Goal: Information Seeking & Learning: Check status

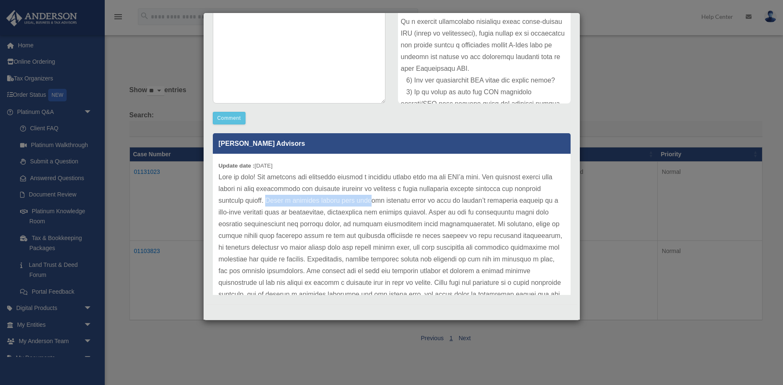
drag, startPoint x: 270, startPoint y: 201, endPoint x: 369, endPoint y: 201, distance: 98.5
click at [369, 201] on p at bounding box center [392, 265] width 346 height 188
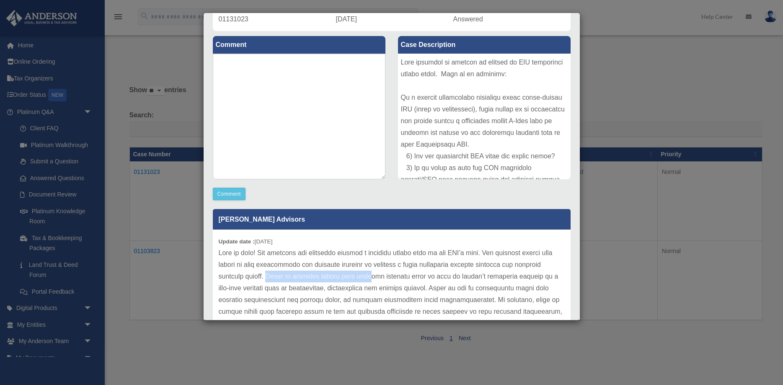
scroll to position [71, 0]
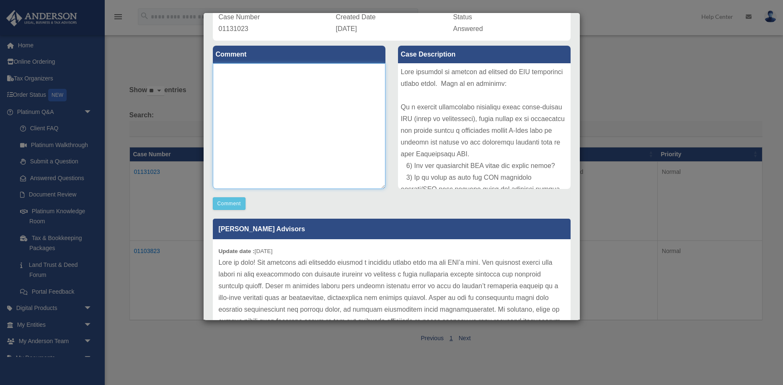
click at [234, 109] on textarea at bounding box center [299, 126] width 173 height 126
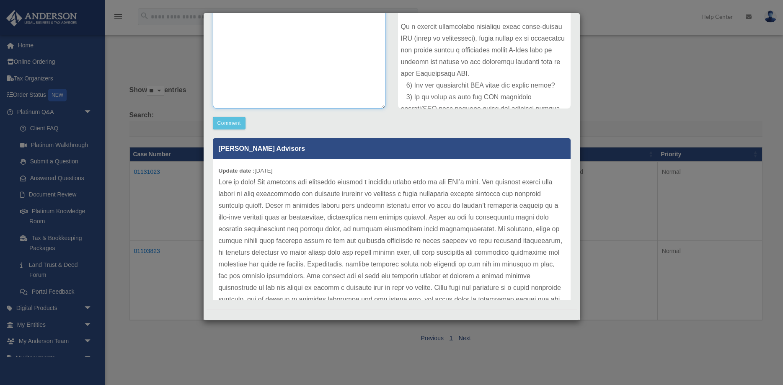
scroll to position [156, 0]
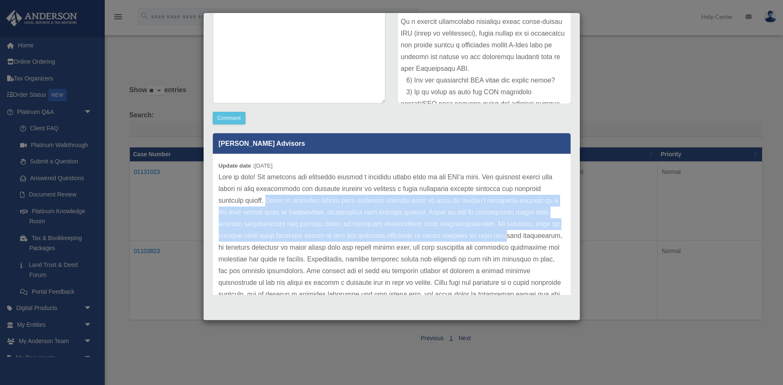
drag, startPoint x: 270, startPoint y: 202, endPoint x: 427, endPoint y: 241, distance: 162.1
click at [427, 241] on p at bounding box center [392, 265] width 346 height 188
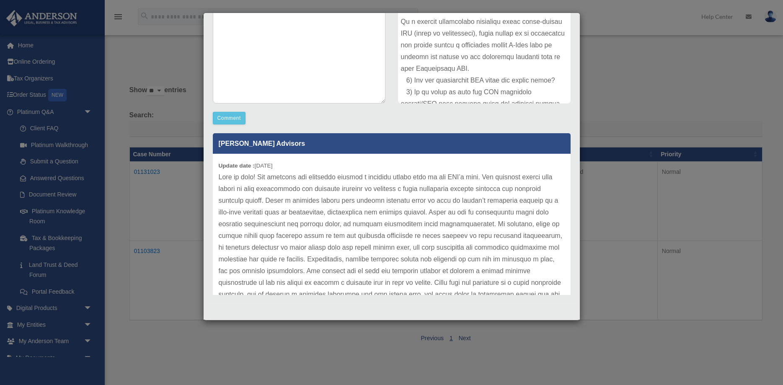
click at [427, 241] on p at bounding box center [392, 265] width 346 height 188
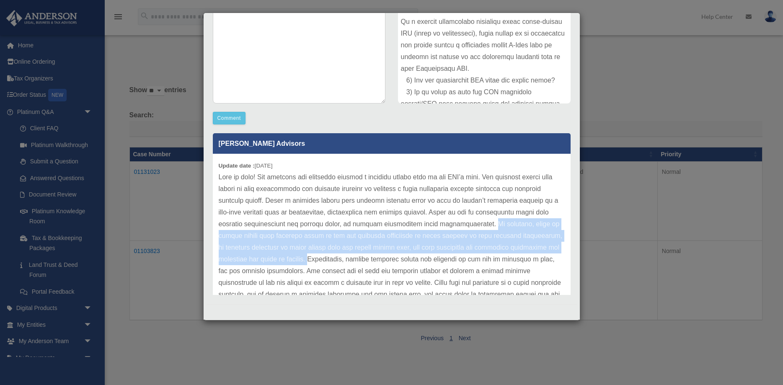
drag, startPoint x: 431, startPoint y: 225, endPoint x: 559, endPoint y: 248, distance: 130.2
click at [559, 248] on p at bounding box center [392, 265] width 346 height 188
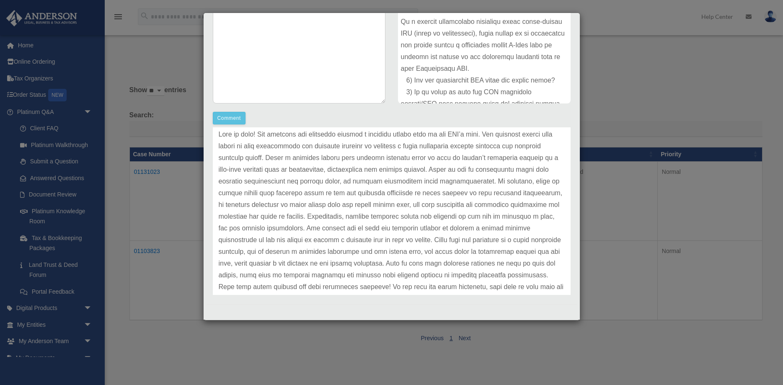
click at [452, 227] on p at bounding box center [392, 223] width 346 height 188
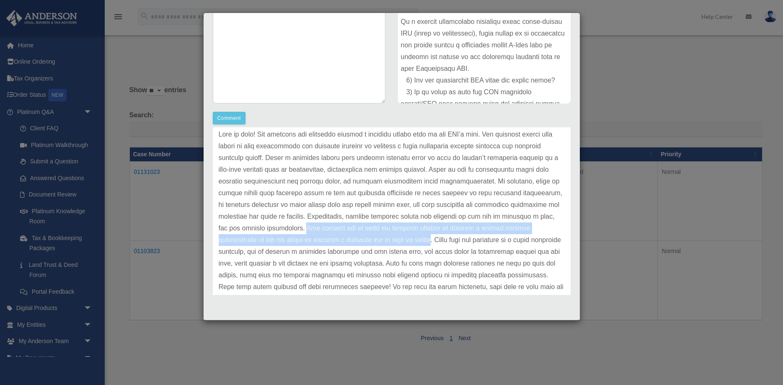
drag, startPoint x: 540, startPoint y: 216, endPoint x: 278, endPoint y: 236, distance: 262.6
click at [278, 236] on p at bounding box center [392, 223] width 346 height 188
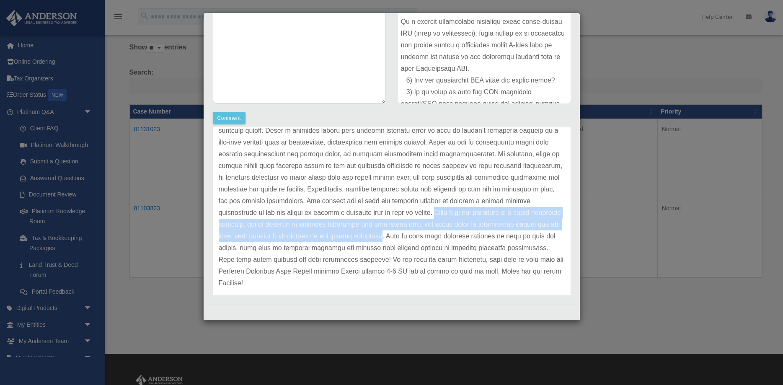
drag, startPoint x: 282, startPoint y: 213, endPoint x: 541, endPoint y: 225, distance: 259.6
click at [541, 225] on p at bounding box center [392, 195] width 346 height 188
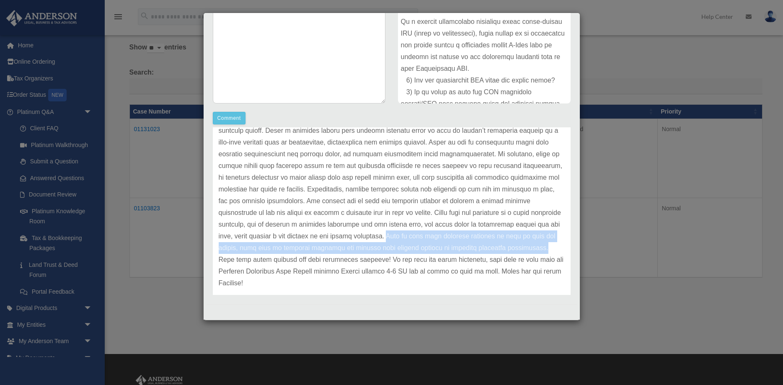
drag, startPoint x: 546, startPoint y: 224, endPoint x: 341, endPoint y: 253, distance: 207.4
click at [341, 253] on p at bounding box center [392, 195] width 346 height 188
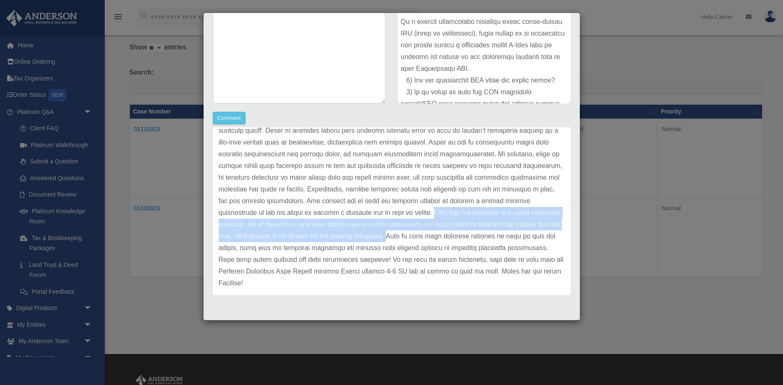
drag, startPoint x: 282, startPoint y: 212, endPoint x: 547, endPoint y: 227, distance: 264.8
click at [547, 227] on p at bounding box center [392, 195] width 346 height 188
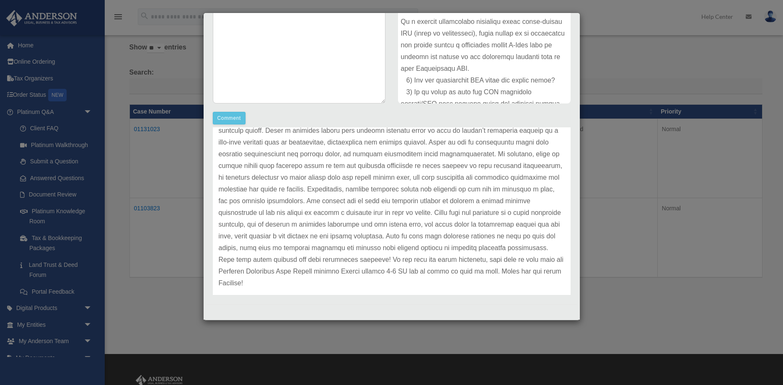
click at [388, 241] on p at bounding box center [392, 195] width 346 height 188
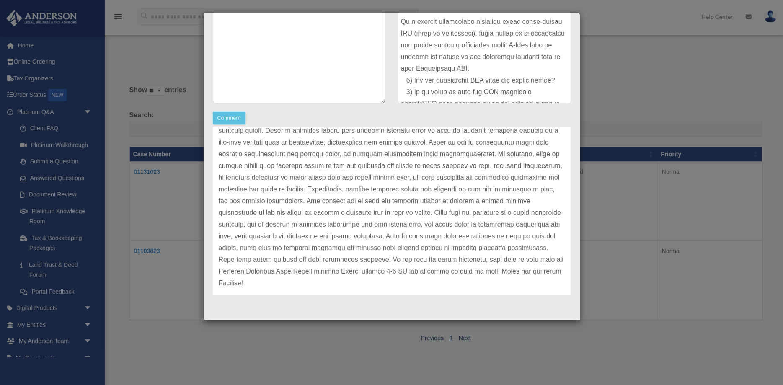
scroll to position [0, 0]
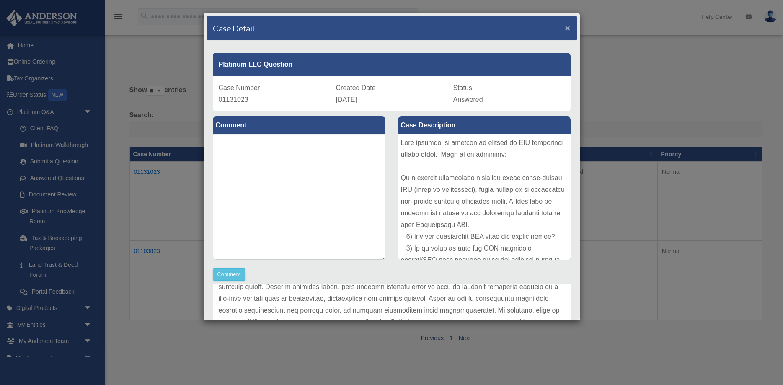
click at [568, 27] on span "×" at bounding box center [567, 28] width 5 height 10
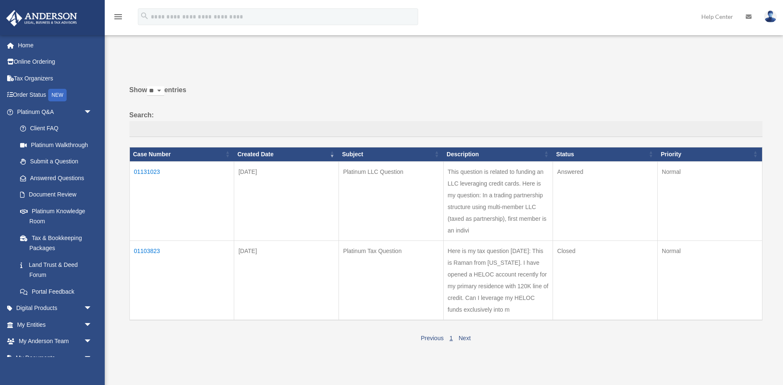
click at [331, 279] on td "[DATE]" at bounding box center [286, 281] width 105 height 80
click at [151, 249] on td "01103823" at bounding box center [181, 281] width 105 height 80
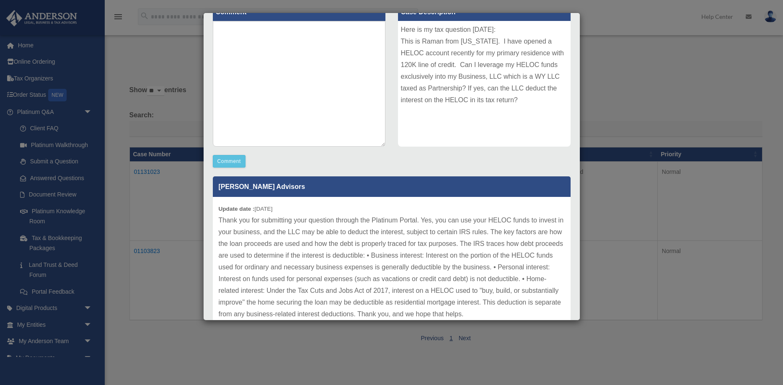
scroll to position [156, 0]
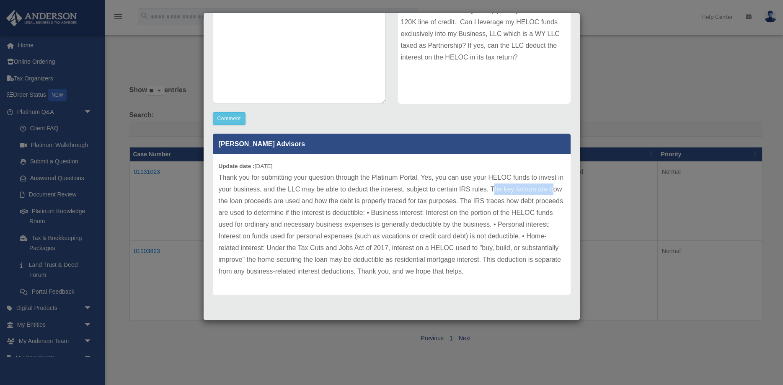
drag, startPoint x: 493, startPoint y: 188, endPoint x: 554, endPoint y: 189, distance: 61.6
click at [554, 189] on p "Thank you for submitting your question through the Platinum Portal. Yes, you ca…" at bounding box center [392, 225] width 346 height 106
click at [542, 191] on p "Thank you for submitting your question through the Platinum Portal. Yes, you ca…" at bounding box center [392, 225] width 346 height 106
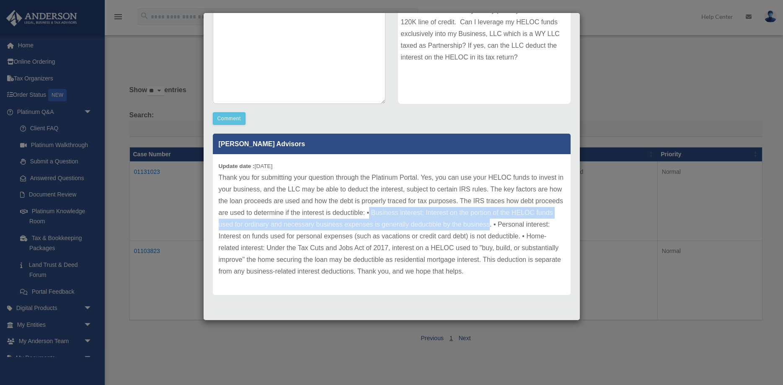
drag, startPoint x: 370, startPoint y: 213, endPoint x: 490, endPoint y: 226, distance: 121.0
click at [490, 226] on p "Thank you for submitting your question through the Platinum Portal. Yes, you ca…" at bounding box center [392, 225] width 346 height 106
click at [461, 221] on p "Thank you for submitting your question through the Platinum Portal. Yes, you ca…" at bounding box center [392, 225] width 346 height 106
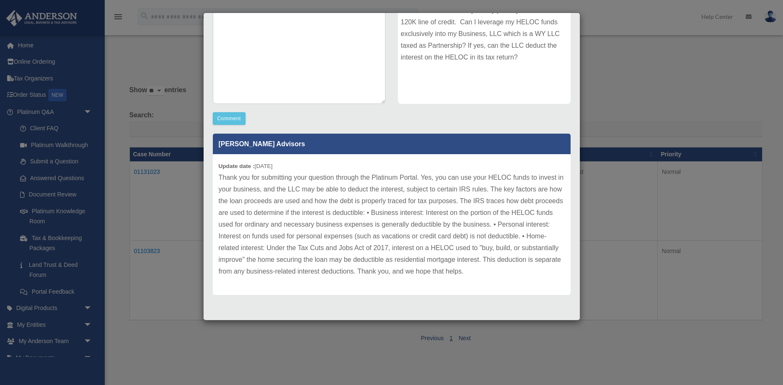
scroll to position [0, 0]
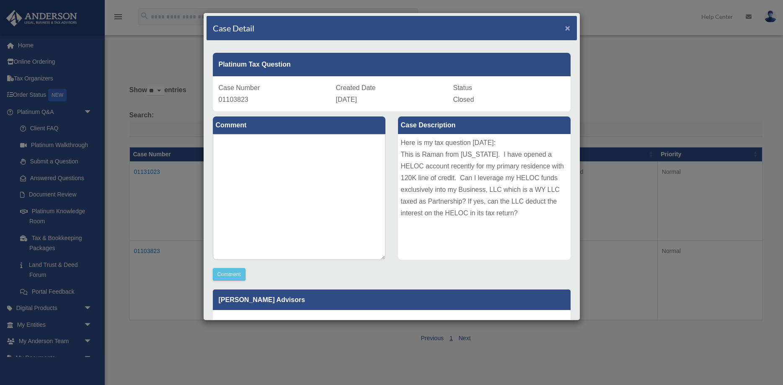
click at [568, 26] on span "×" at bounding box center [567, 28] width 5 height 10
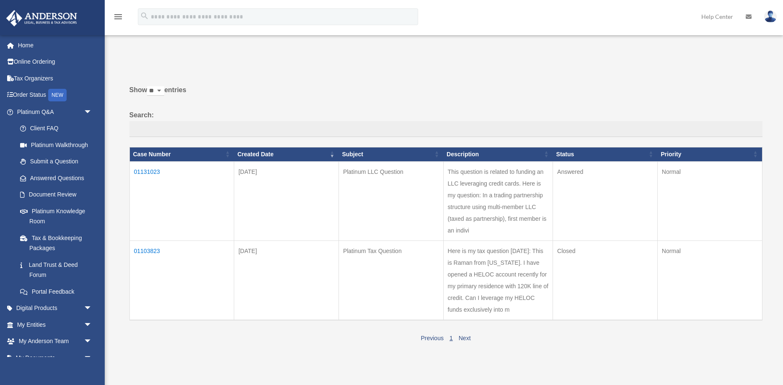
click at [161, 171] on td "01131023" at bounding box center [181, 200] width 105 height 79
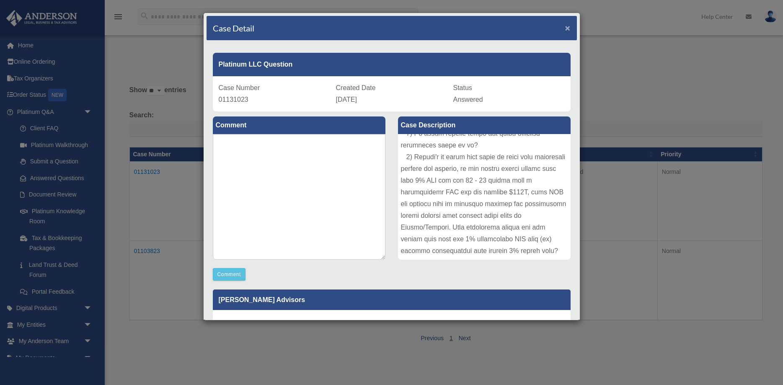
click at [567, 28] on span "×" at bounding box center [567, 28] width 5 height 10
